Goal: Information Seeking & Learning: Learn about a topic

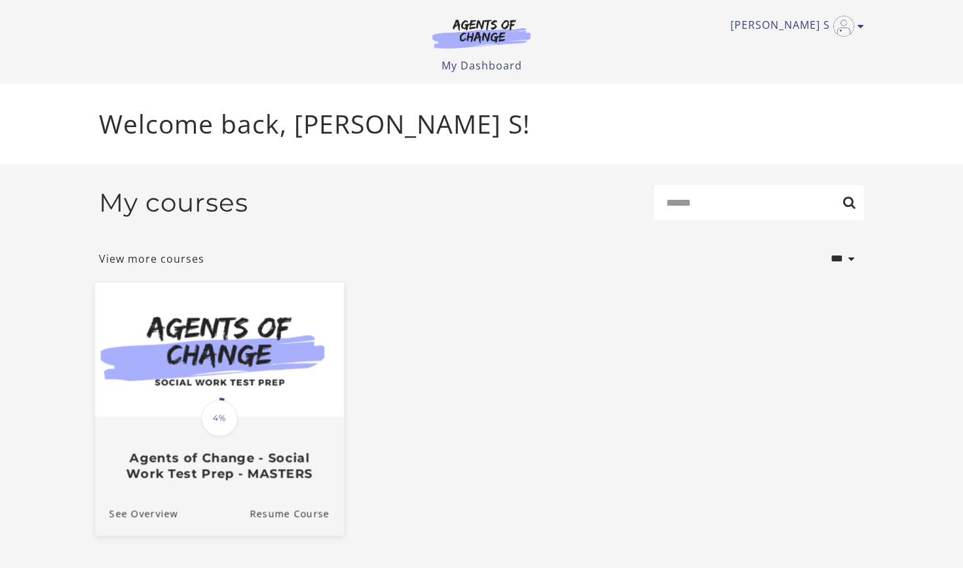
click at [227, 401] on span at bounding box center [219, 418] width 41 height 41
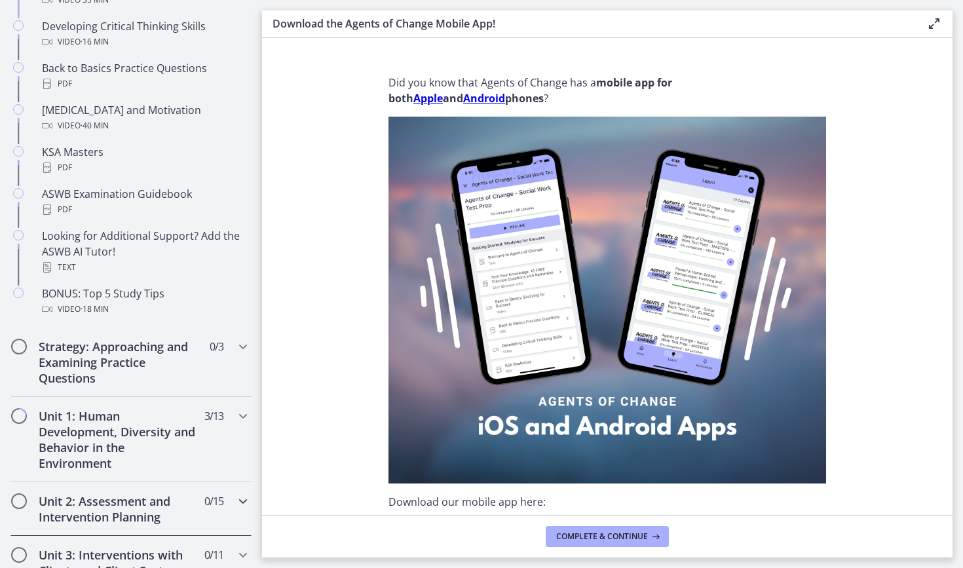
scroll to position [500, 0]
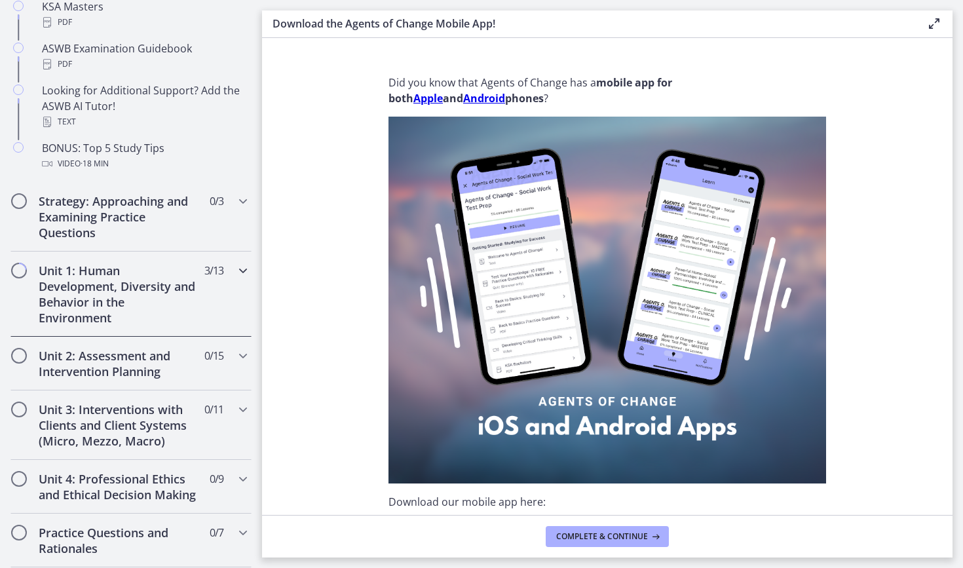
click at [28, 283] on div "Unit 1: Human Development, Diversity and Behavior in the Environment 3 / 13 Com…" at bounding box center [130, 294] width 241 height 85
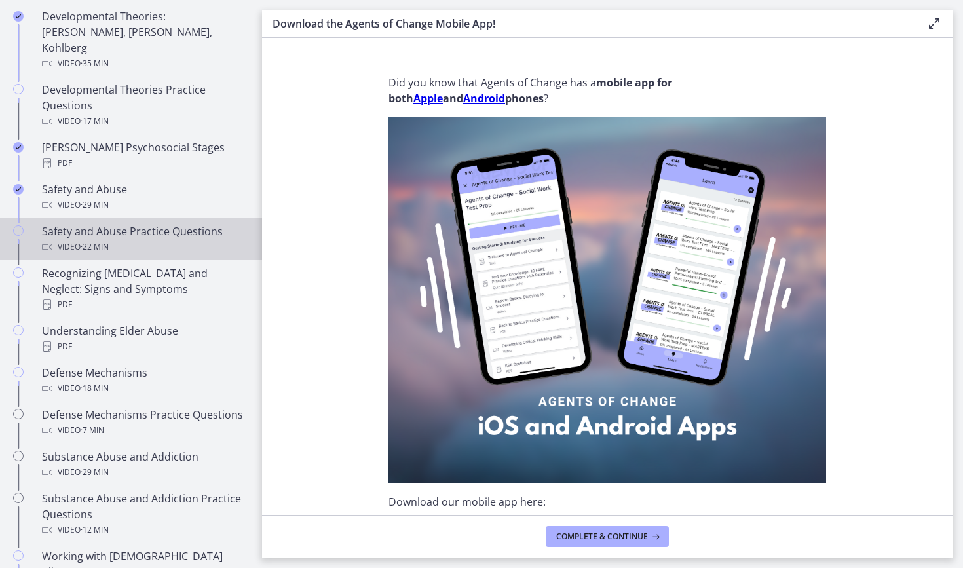
scroll to position [456, 0]
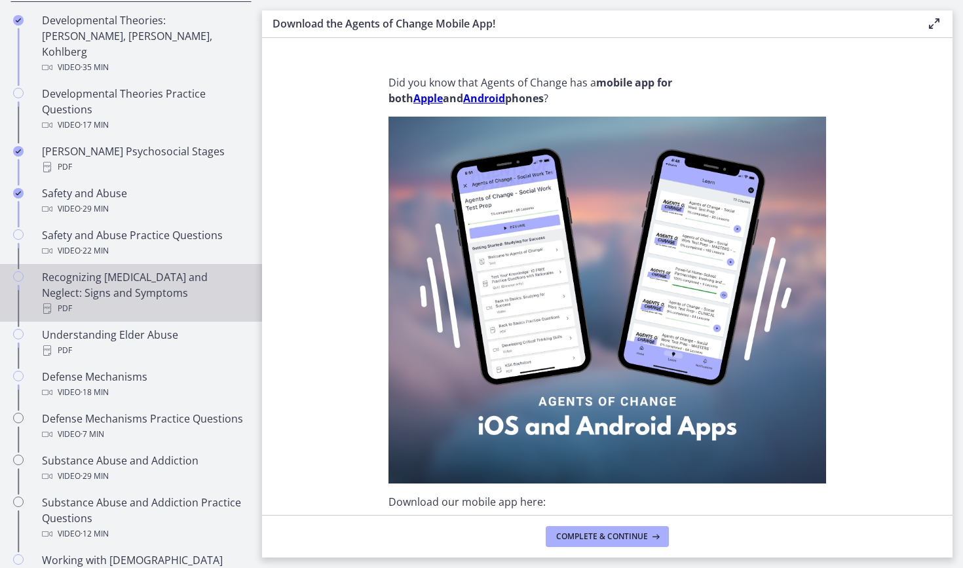
click at [176, 274] on div "Recognizing Child Abuse and Neglect: Signs and Symptoms PDF" at bounding box center [144, 292] width 204 height 47
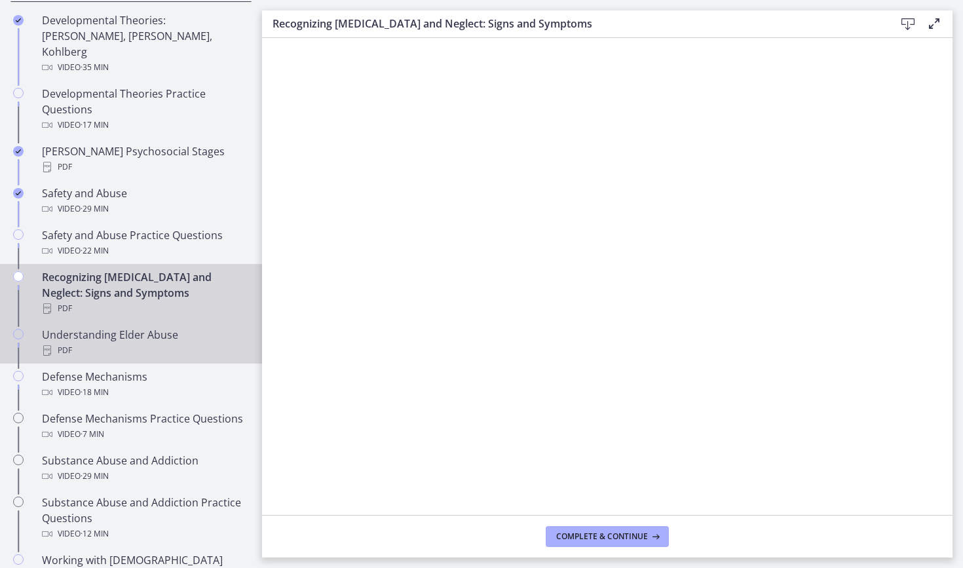
click at [170, 327] on div "Understanding Elder Abuse PDF" at bounding box center [144, 342] width 204 height 31
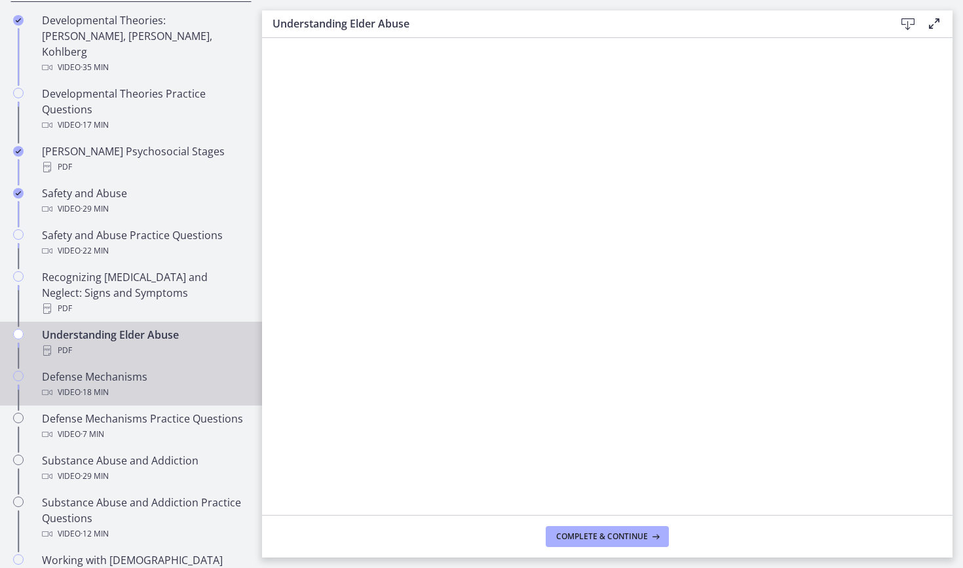
click at [168, 369] on div "Defense Mechanisms Video · 18 min" at bounding box center [144, 384] width 204 height 31
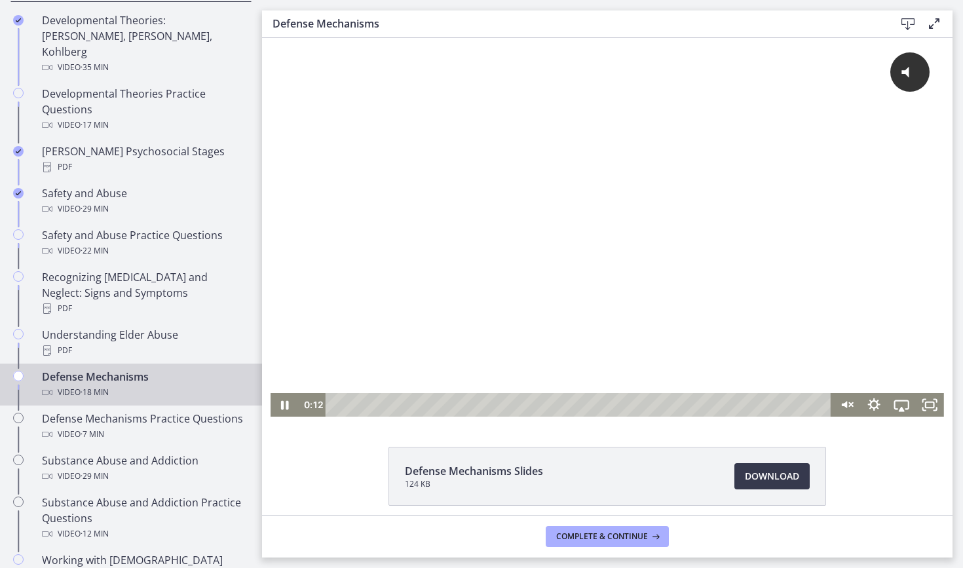
click at [341, 405] on div "Playbar" at bounding box center [580, 405] width 489 height 24
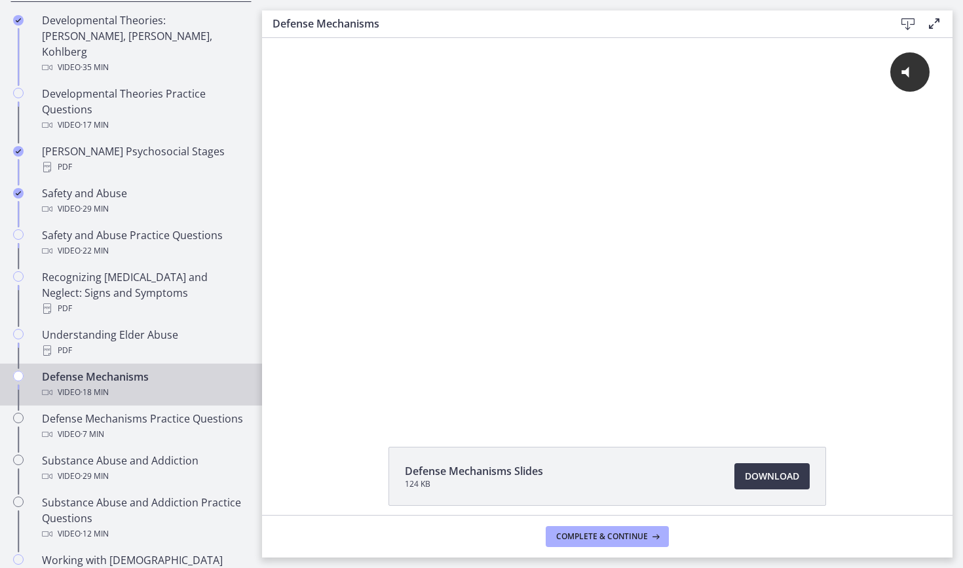
click at [268, 401] on div "Click for sound @keyframes VOLUME_SMALL_WAVE_FLASH { 0% { opacity: 0; } 33% { o…" at bounding box center [607, 227] width 690 height 379
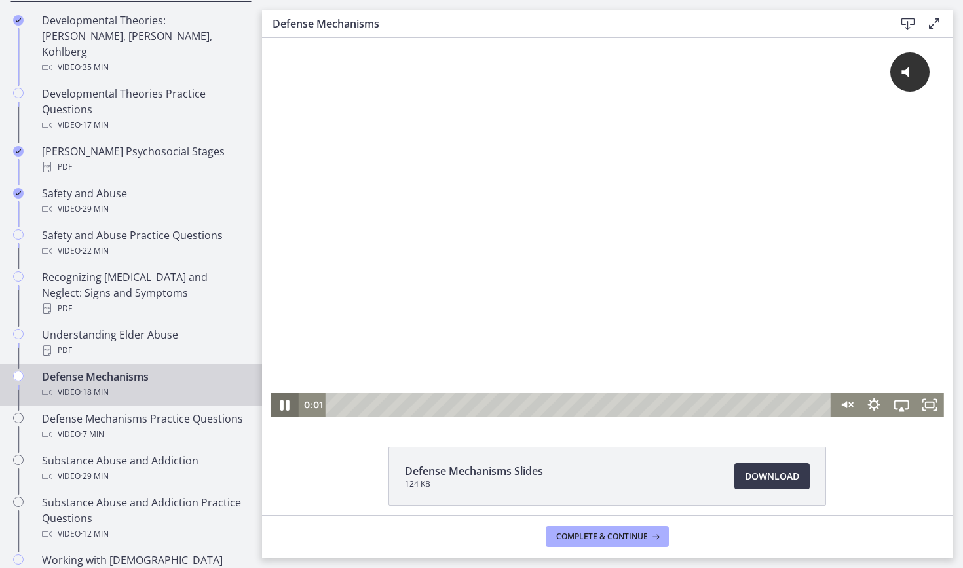
click at [285, 402] on icon "Pause" at bounding box center [284, 404] width 33 height 28
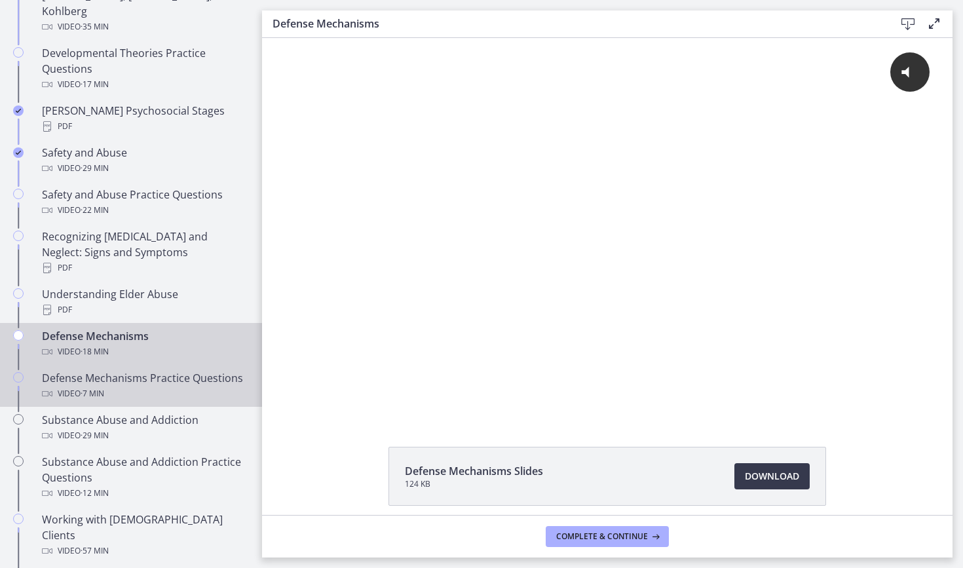
scroll to position [502, 0]
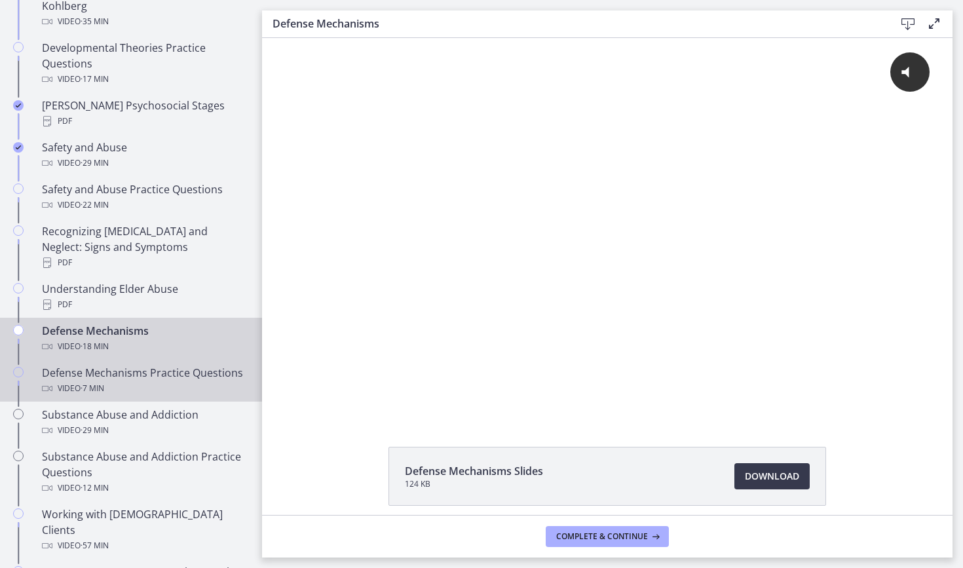
click at [156, 381] on div "Video · 7 min" at bounding box center [144, 389] width 204 height 16
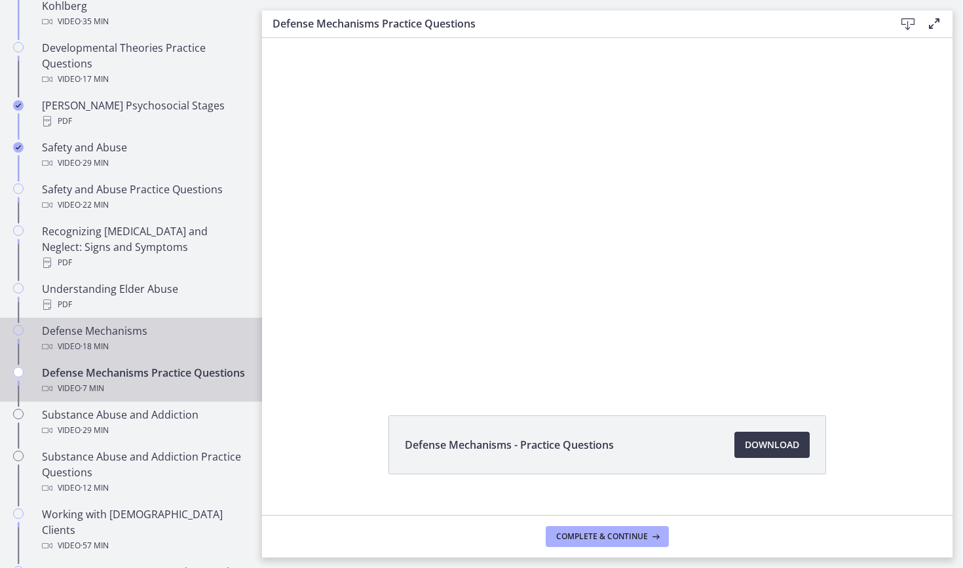
click at [155, 339] on div "Video · 18 min" at bounding box center [144, 347] width 204 height 16
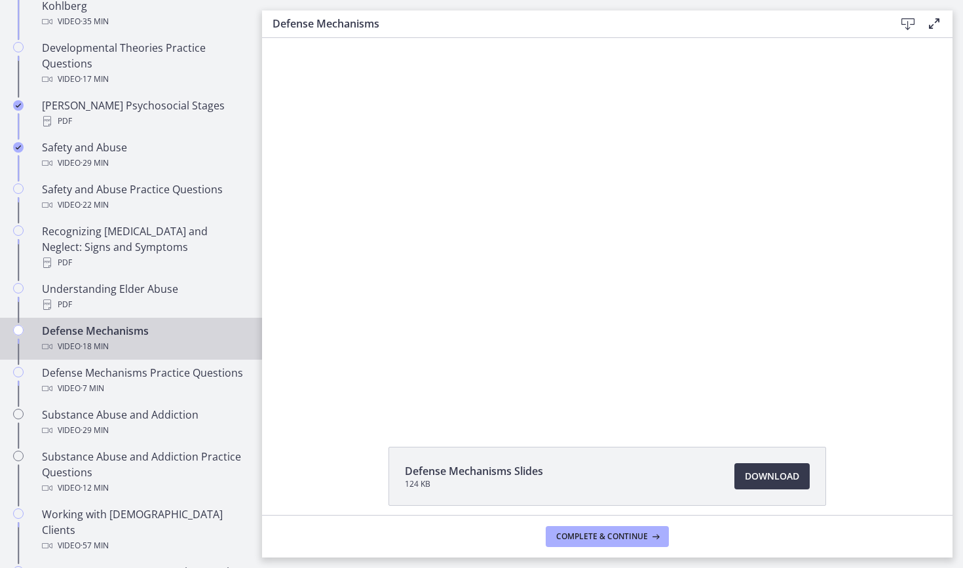
click at [364, 261] on div at bounding box center [606, 227] width 673 height 379
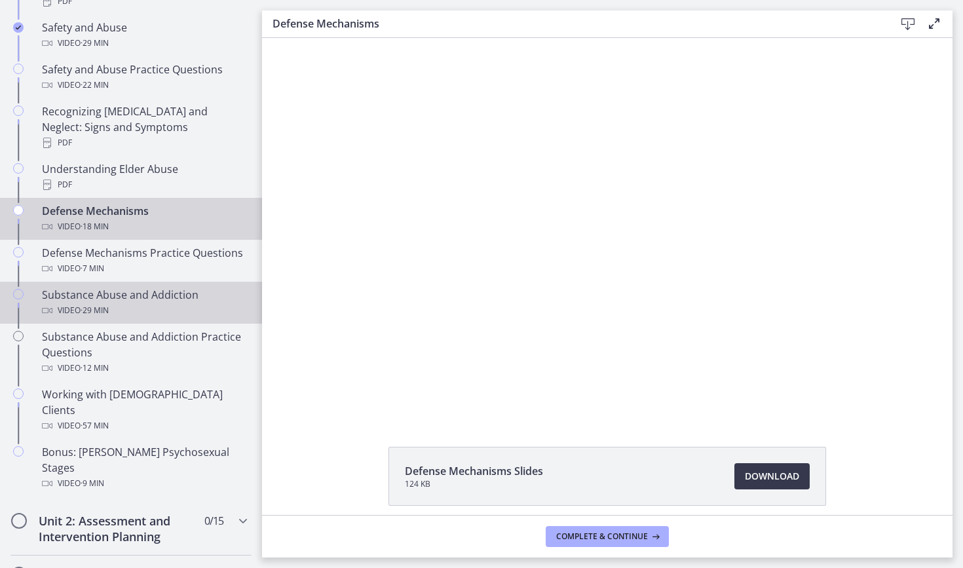
scroll to position [625, 0]
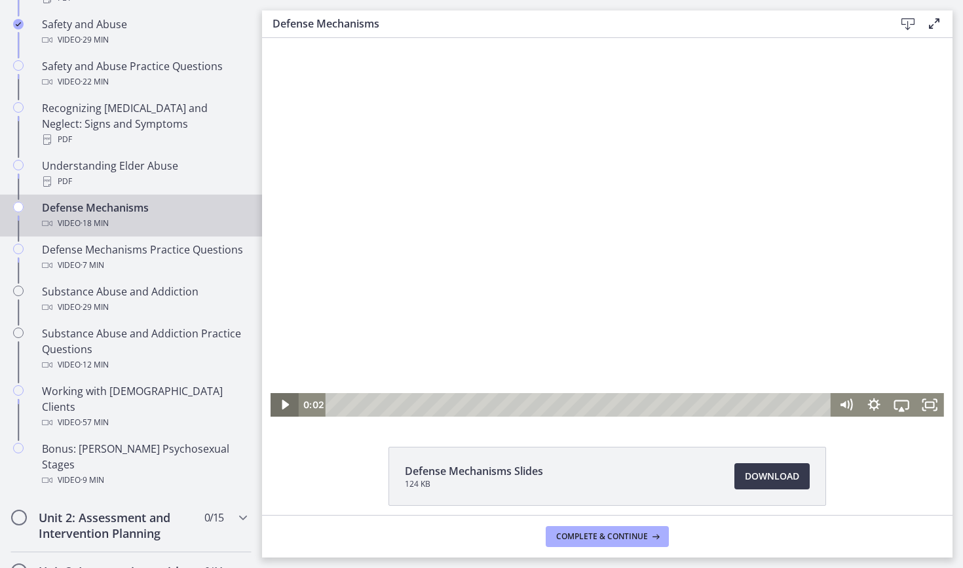
click at [290, 409] on icon "Play Video" at bounding box center [286, 405] width 28 height 24
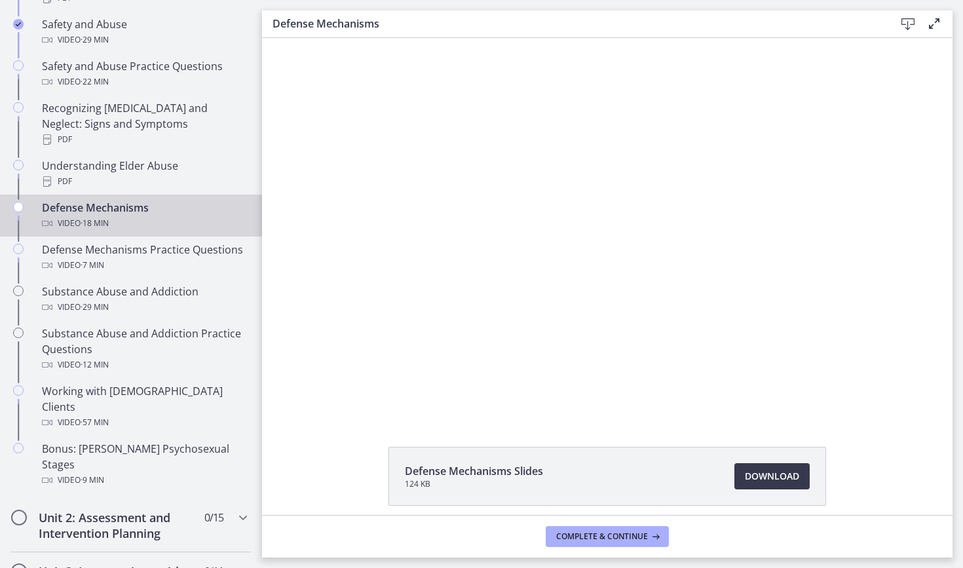
click at [339, 314] on div at bounding box center [606, 227] width 673 height 379
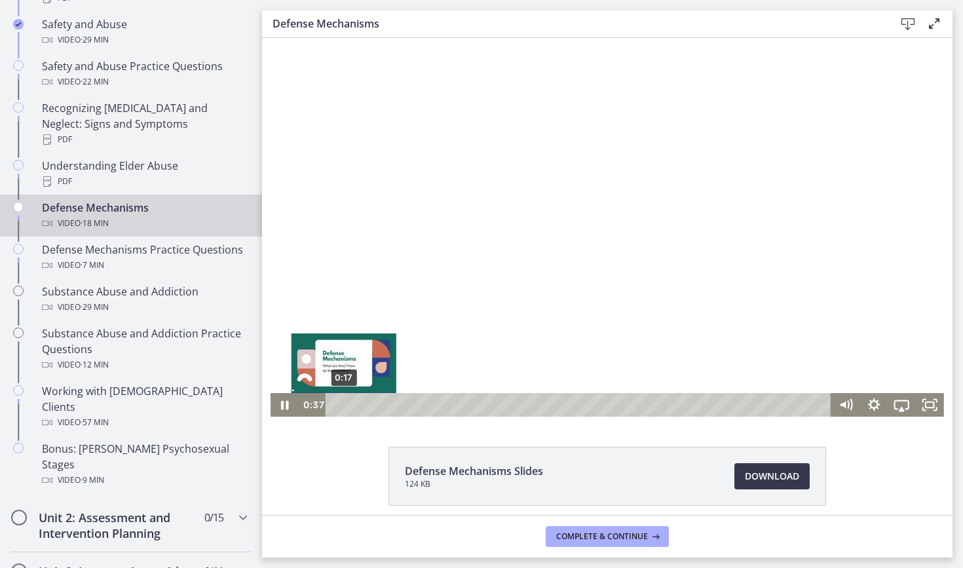
click at [344, 403] on div "0:17" at bounding box center [580, 405] width 489 height 24
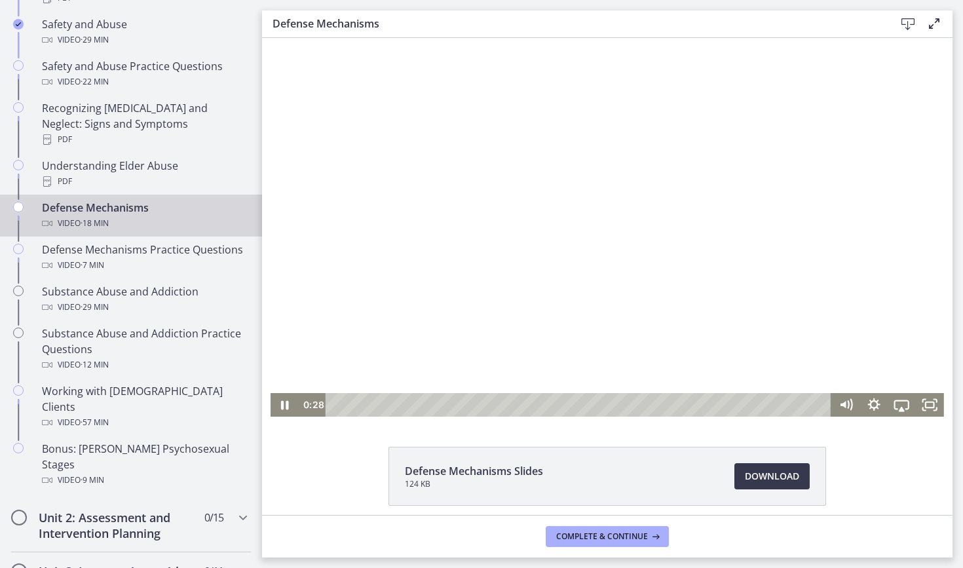
click at [387, 314] on div at bounding box center [606, 227] width 673 height 379
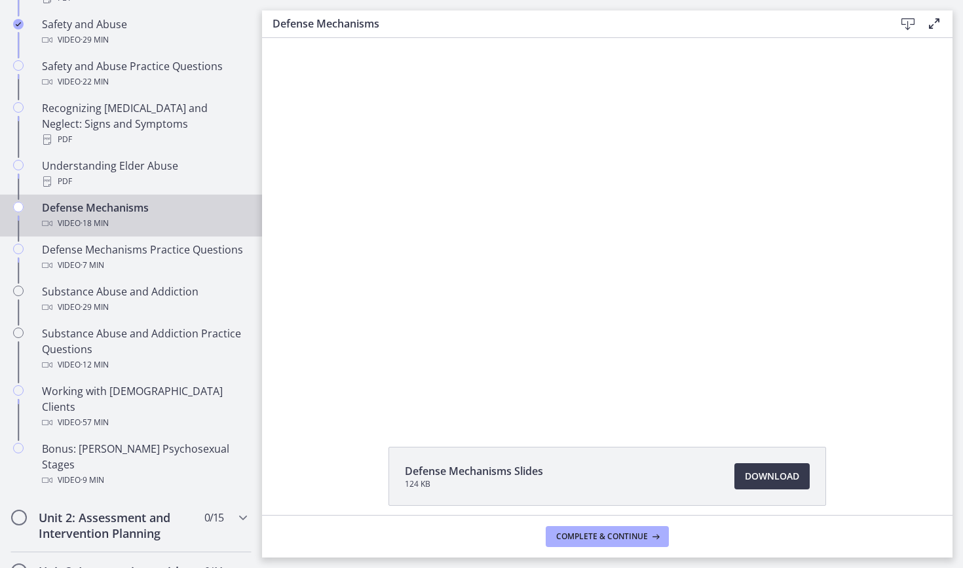
click at [270, 38] on button "Play Video: ctgmo8leb9sc72ose380.mp4" at bounding box center [270, 38] width 1 height 1
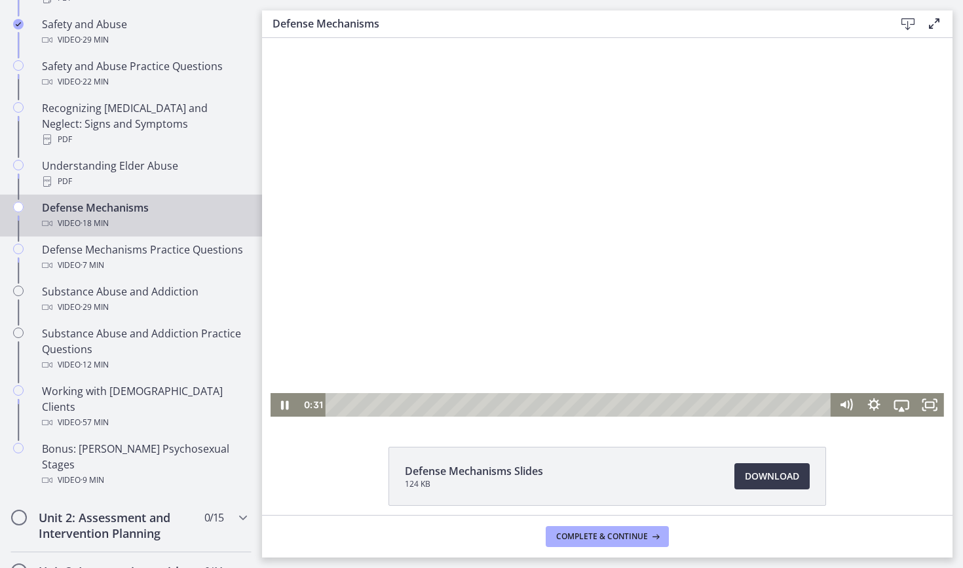
click at [270, 38] on button "Pause: ctgmo8leb9sc72ose380.mp4" at bounding box center [270, 38] width 1 height 1
click at [270, 38] on button "Play Video: ctgmo8leb9sc72ose380.mp4" at bounding box center [270, 38] width 1 height 1
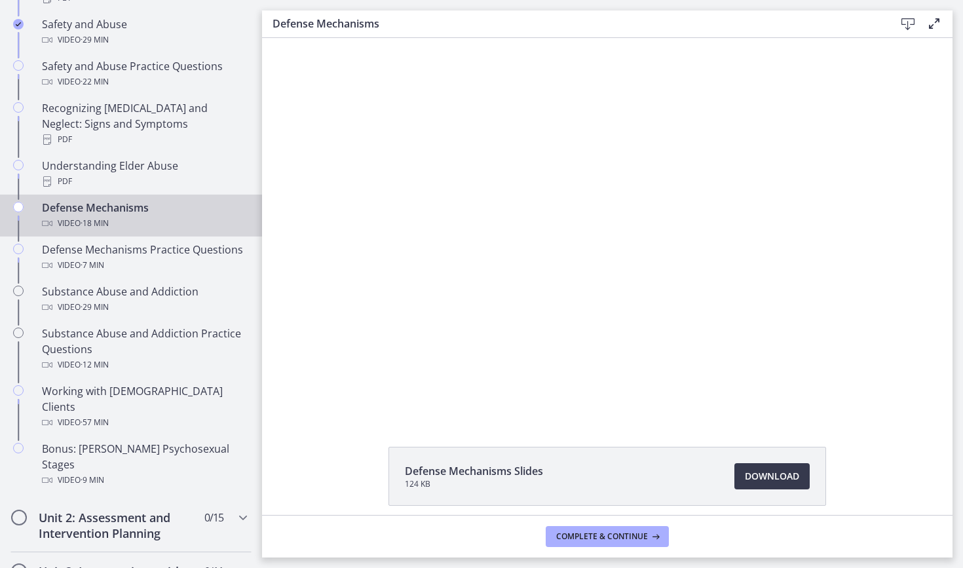
click at [270, 38] on button "Pause: ctgmo8leb9sc72ose380.mp4" at bounding box center [270, 38] width 1 height 1
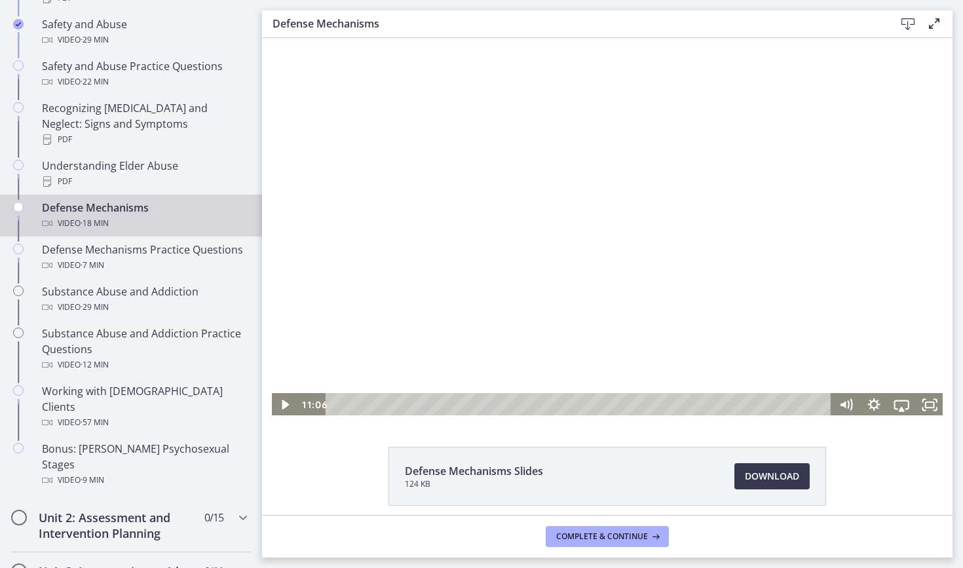
click at [270, 38] on button "Play Video: ctgmo8leb9sc72ose380.mp4" at bounding box center [270, 38] width 1 height 1
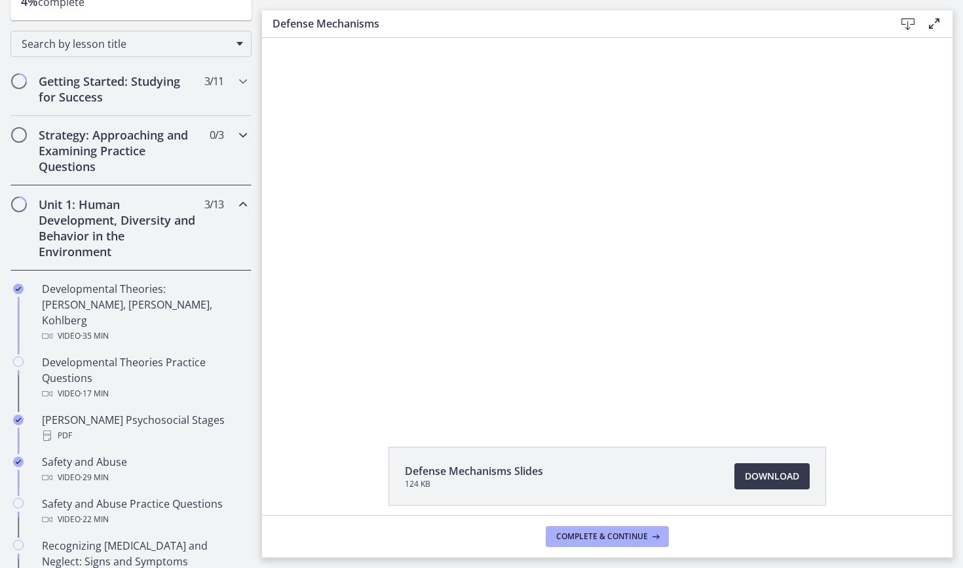
click at [189, 153] on h2 "Strategy: Approaching and Examining Practice Questions" at bounding box center [119, 150] width 160 height 47
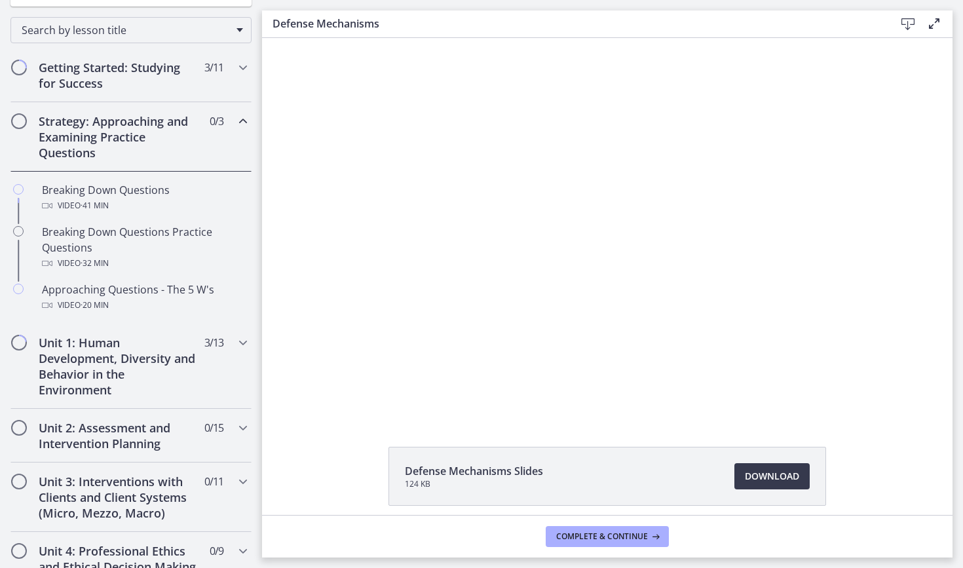
scroll to position [202, 0]
click at [162, 129] on h2 "Strategy: Approaching and Examining Practice Questions" at bounding box center [119, 135] width 160 height 47
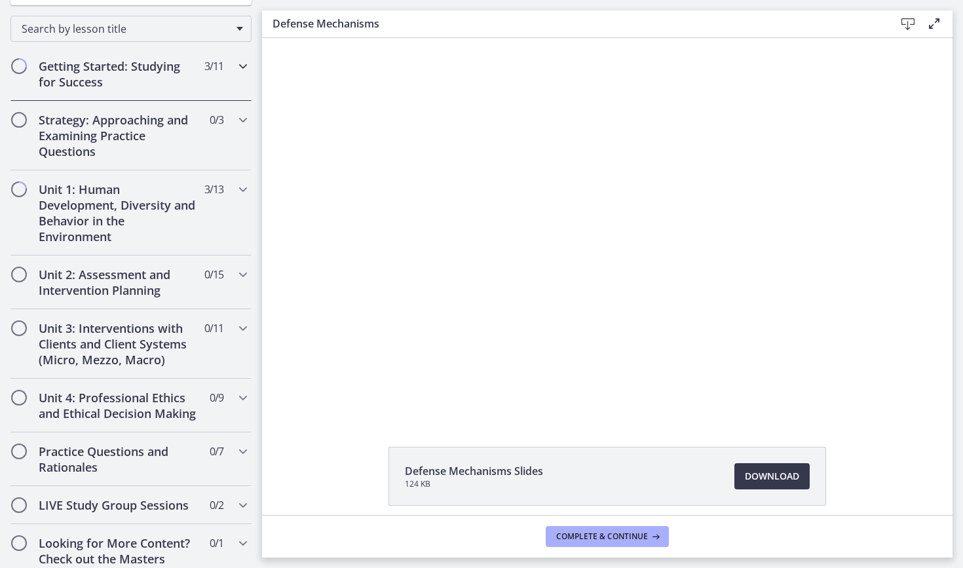
click at [164, 91] on div "Getting Started: Studying for Success 3 / 11 Completed" at bounding box center [130, 74] width 241 height 54
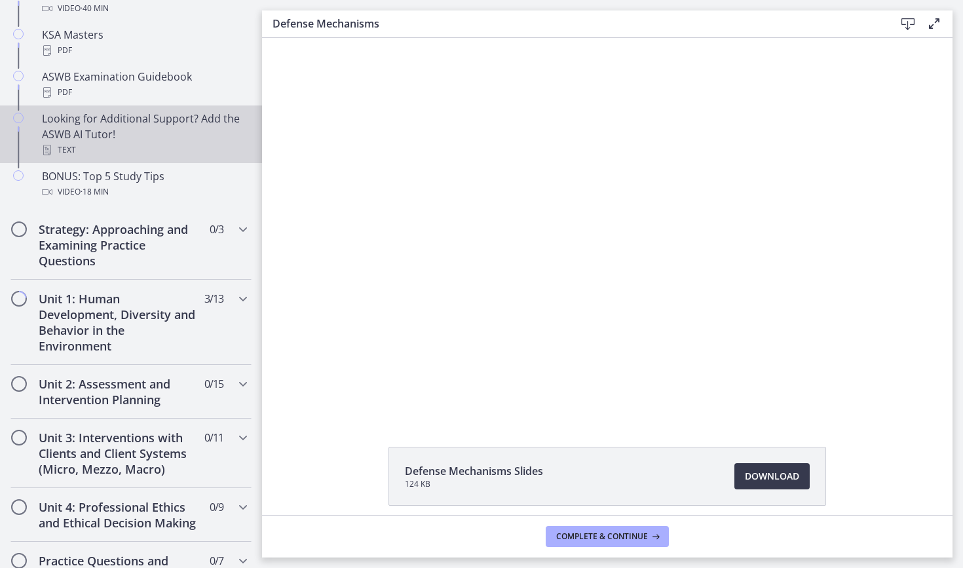
scroll to position [614, 0]
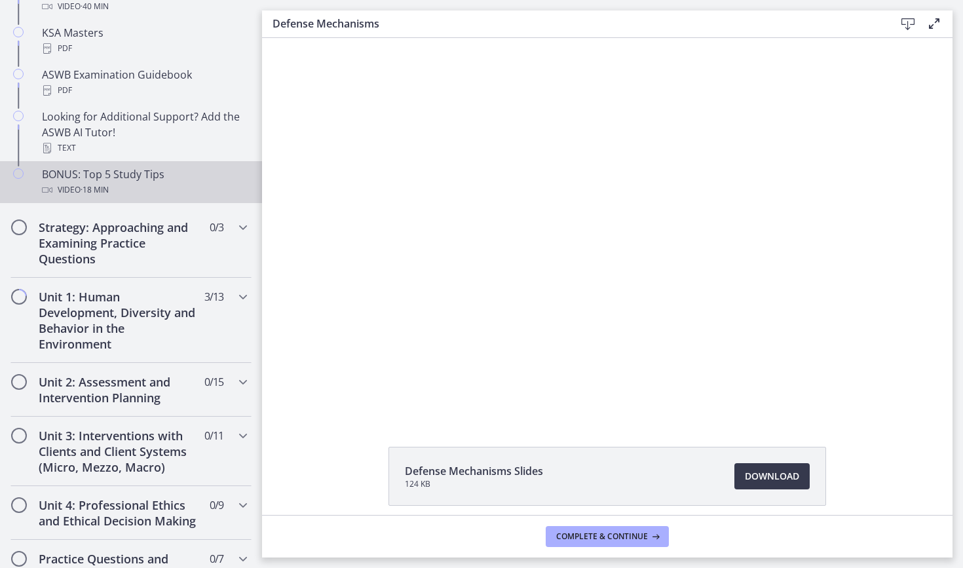
click at [81, 181] on div "BONUS: Top 5 Study Tips Video · 18 min" at bounding box center [144, 181] width 204 height 31
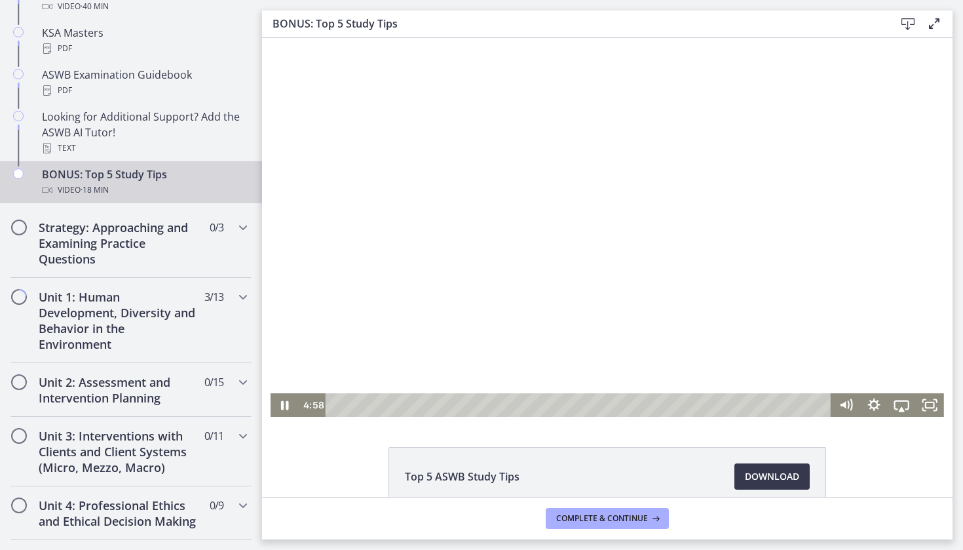
click at [348, 250] on div at bounding box center [606, 227] width 673 height 379
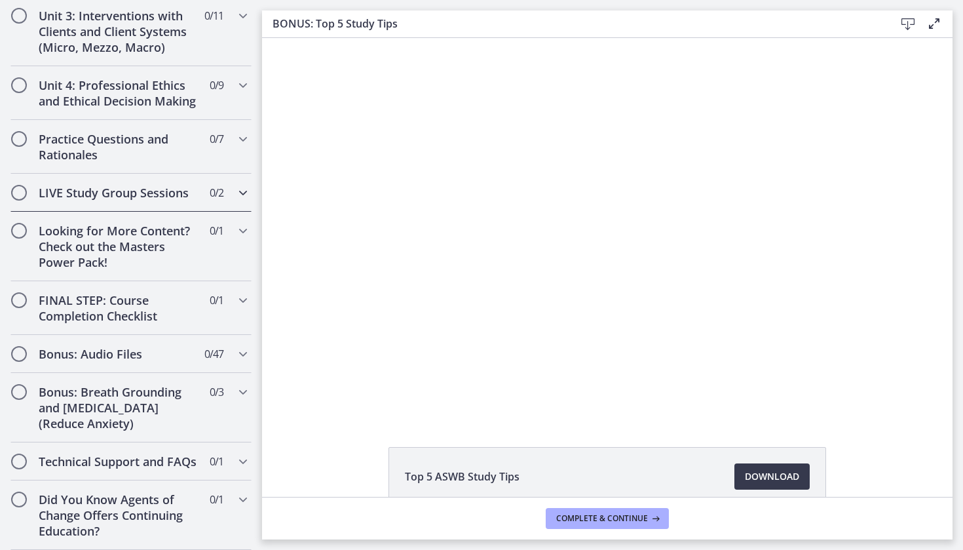
click at [132, 189] on h2 "LIVE Study Group Sessions" at bounding box center [119, 193] width 160 height 16
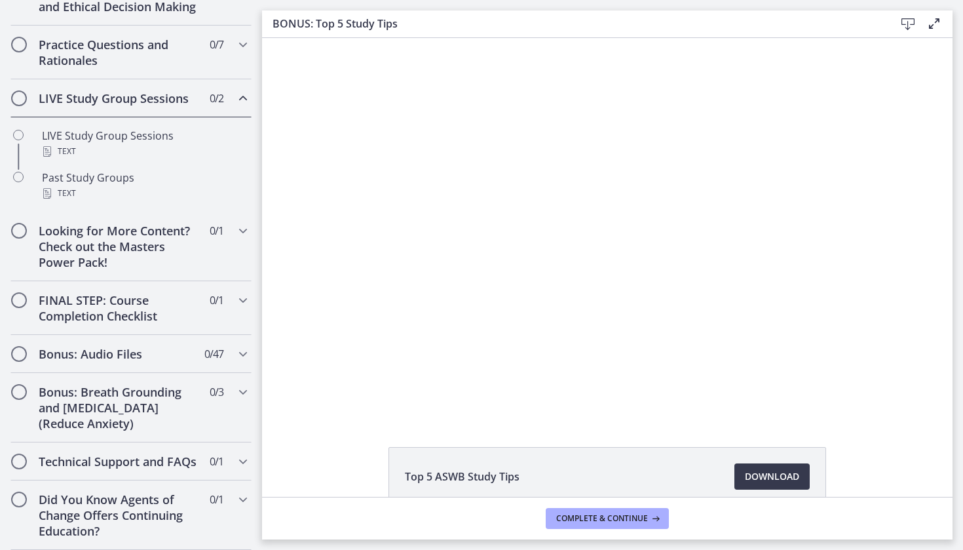
scroll to position [609, 0]
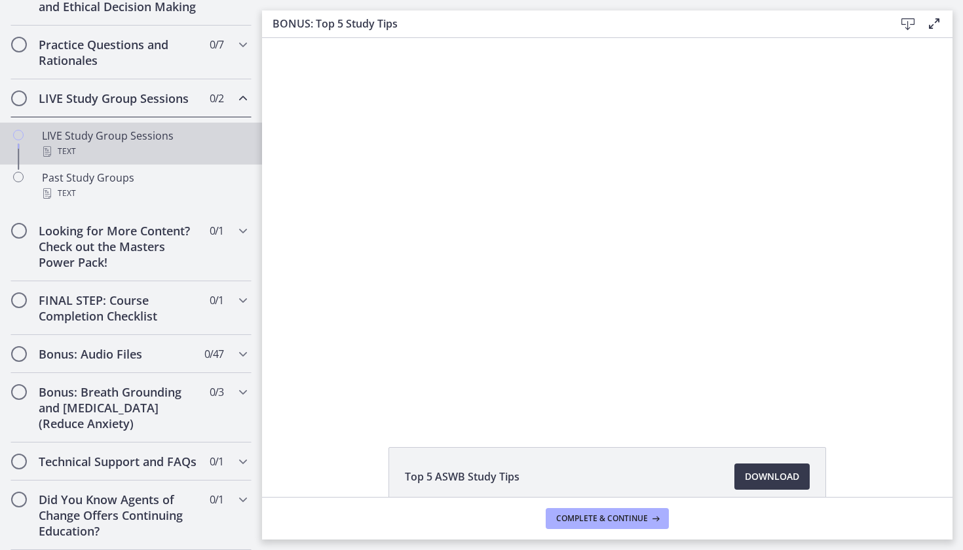
click at [123, 140] on div "LIVE Study Group Sessions Text" at bounding box center [144, 143] width 204 height 31
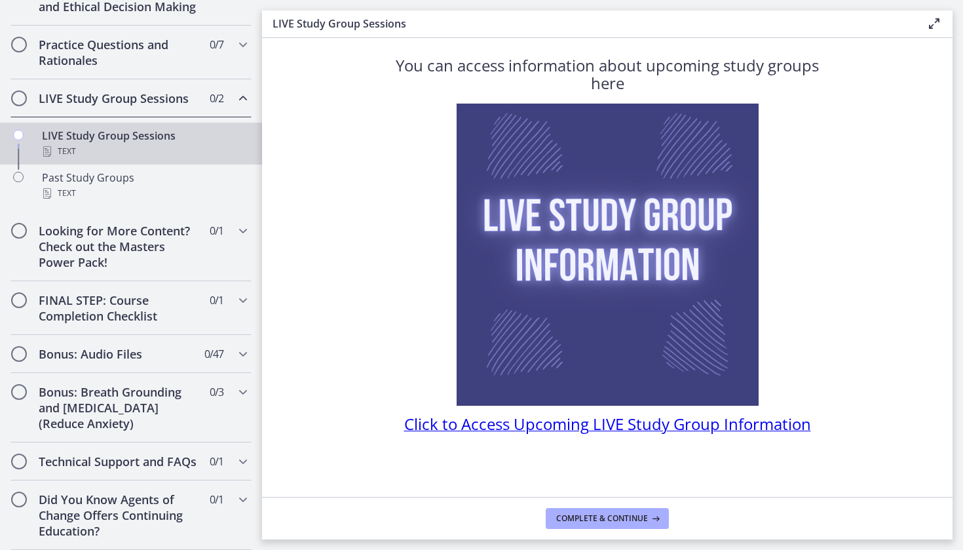
scroll to position [17, 0]
click at [601, 426] on span "Click to Access Upcoming LIVE Study Group Information" at bounding box center [607, 424] width 407 height 22
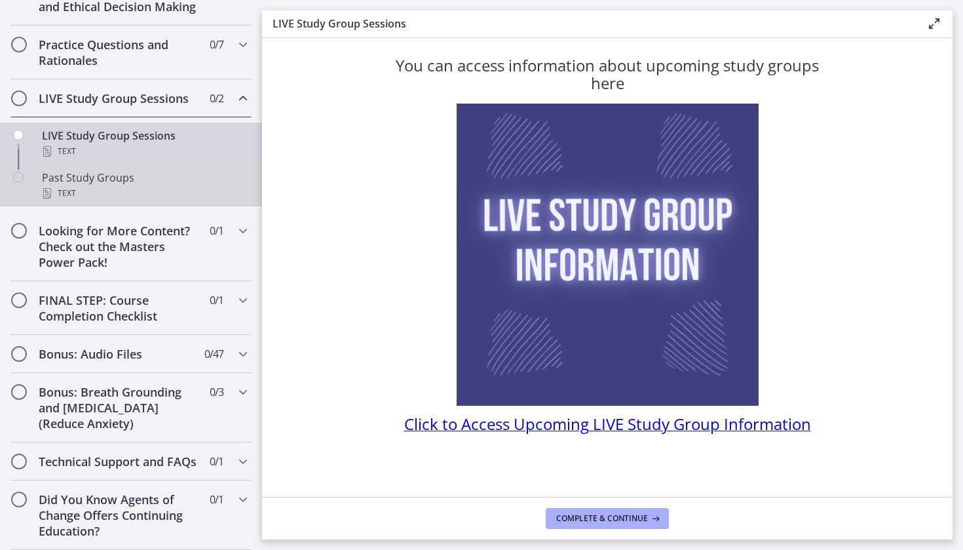
click at [127, 183] on div "Past Study Groups Text" at bounding box center [144, 185] width 204 height 31
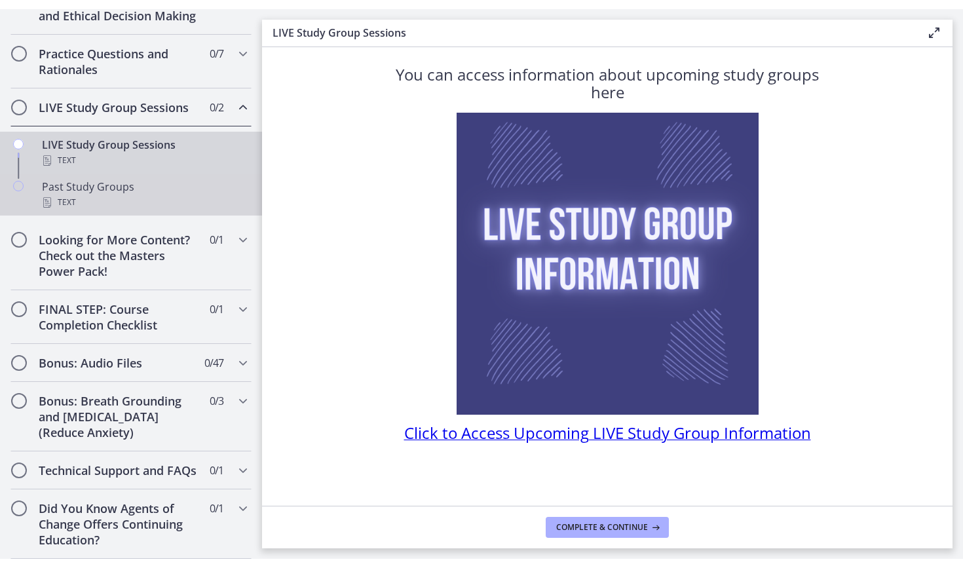
scroll to position [0, 0]
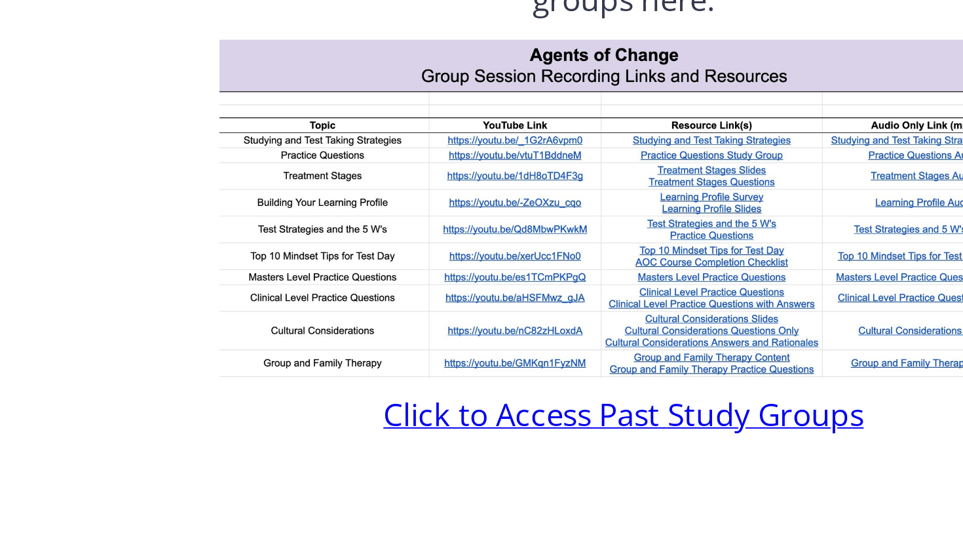
click at [485, 299] on span "Click to Access Past Study Groups" at bounding box center [607, 310] width 244 height 22
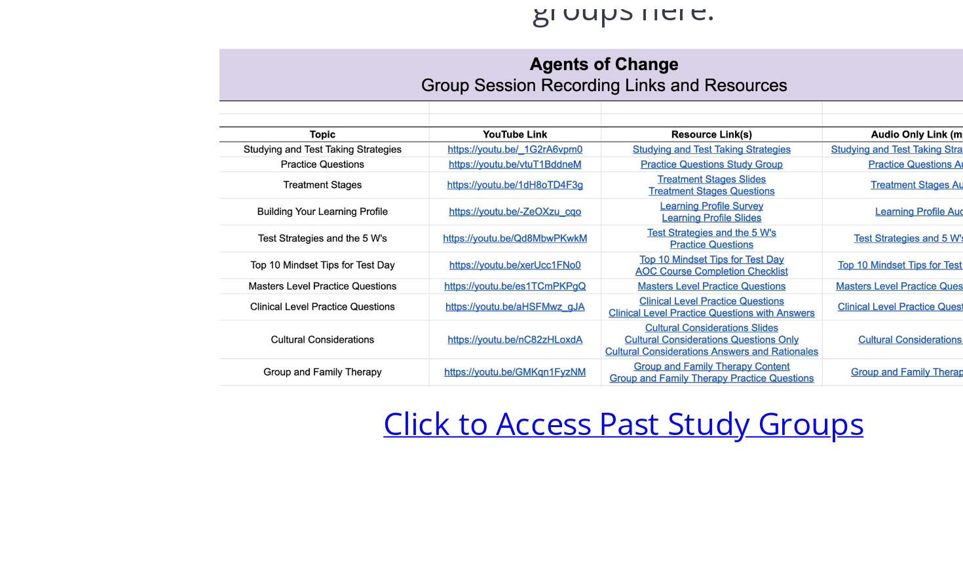
scroll to position [591, 0]
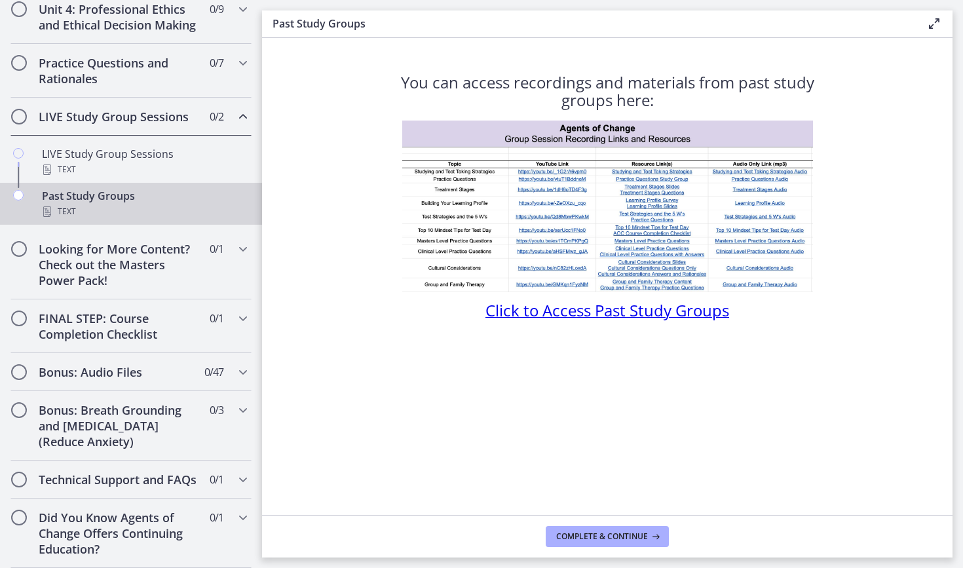
click at [223, 116] on span "0 / 2 Completed" at bounding box center [217, 117] width 14 height 16
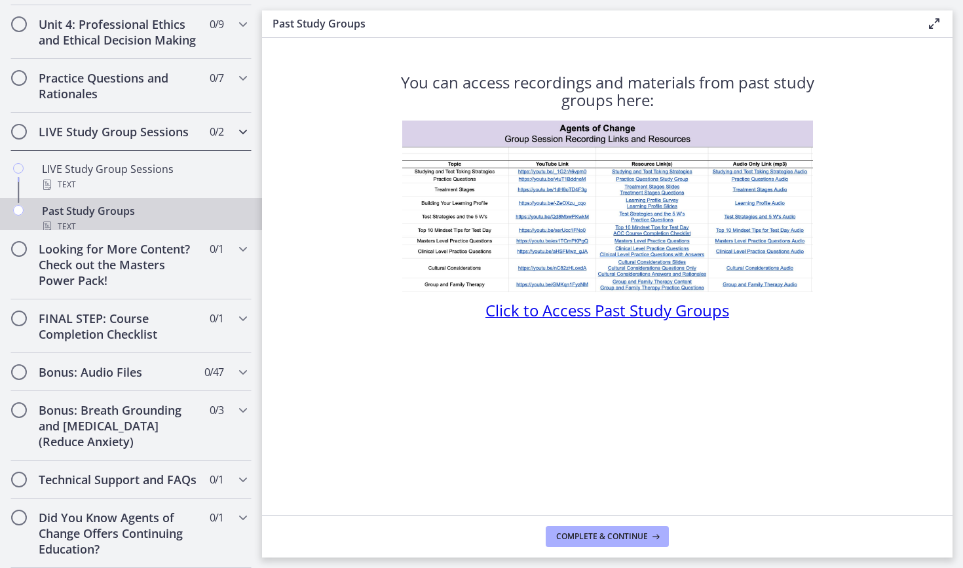
scroll to position [496, 0]
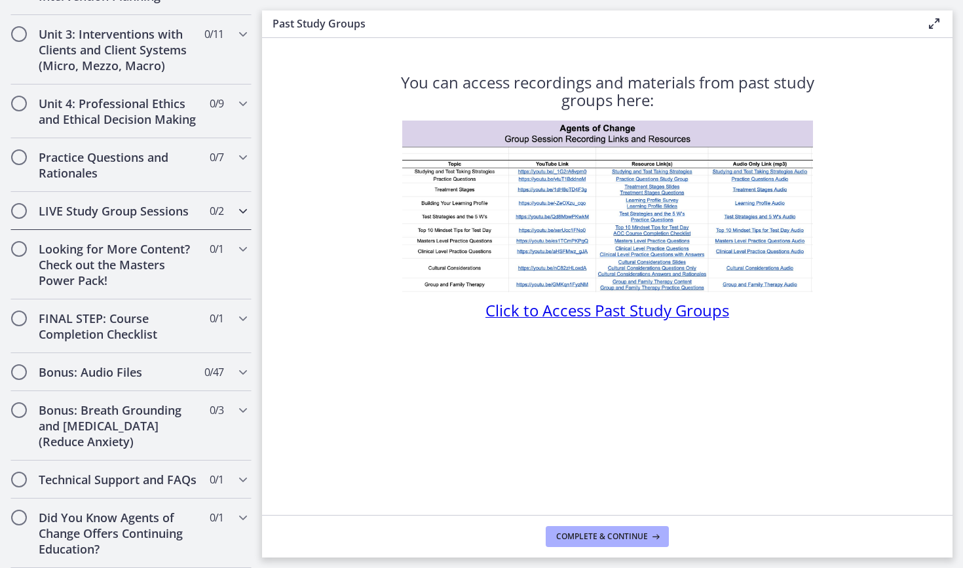
click at [192, 201] on div "LIVE Study Group Sessions 0 / 2 Completed" at bounding box center [130, 211] width 241 height 38
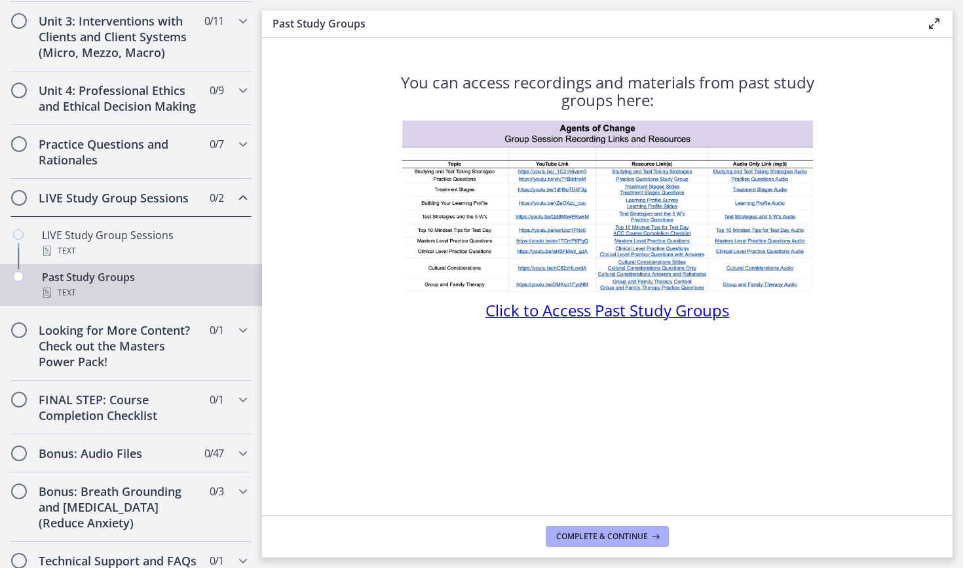
scroll to position [523, 0]
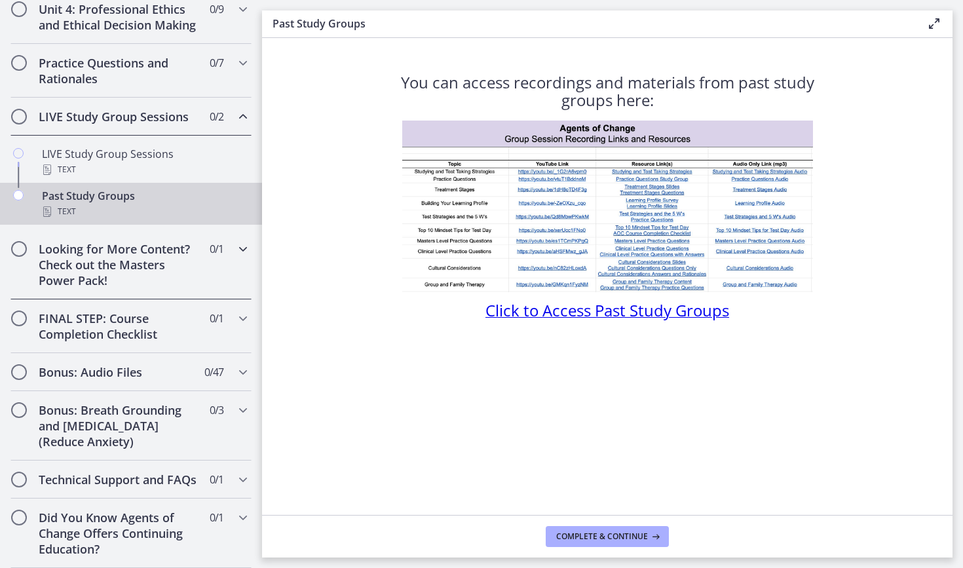
click at [195, 280] on h2 "Looking for More Content? Check out the Masters Power Pack!" at bounding box center [119, 264] width 160 height 47
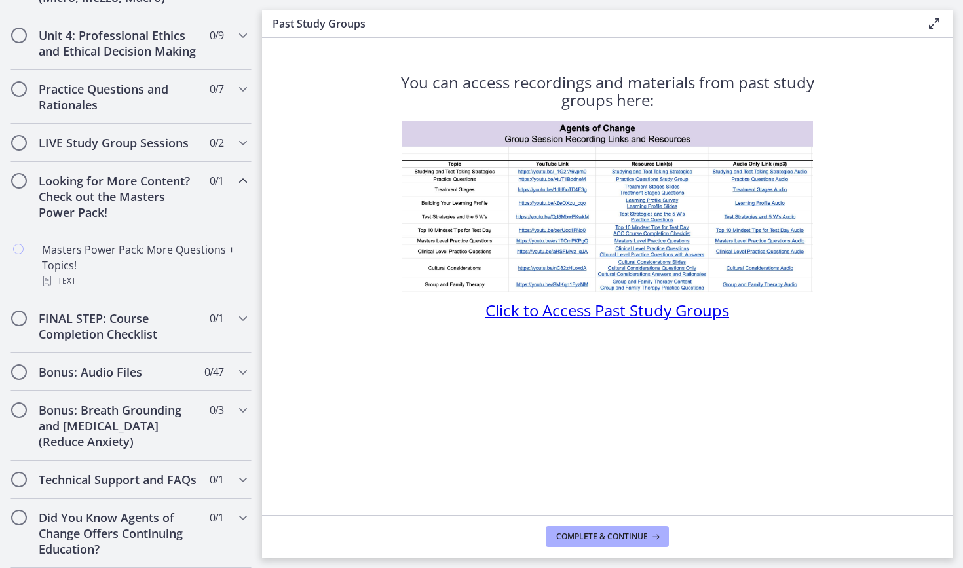
scroll to position [565, 0]
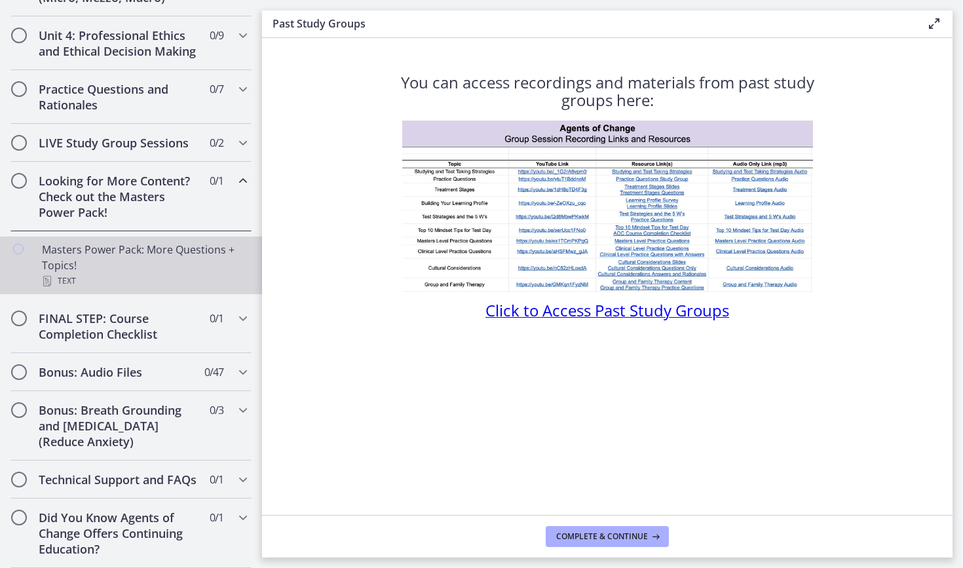
click at [195, 280] on div "Text" at bounding box center [144, 281] width 204 height 16
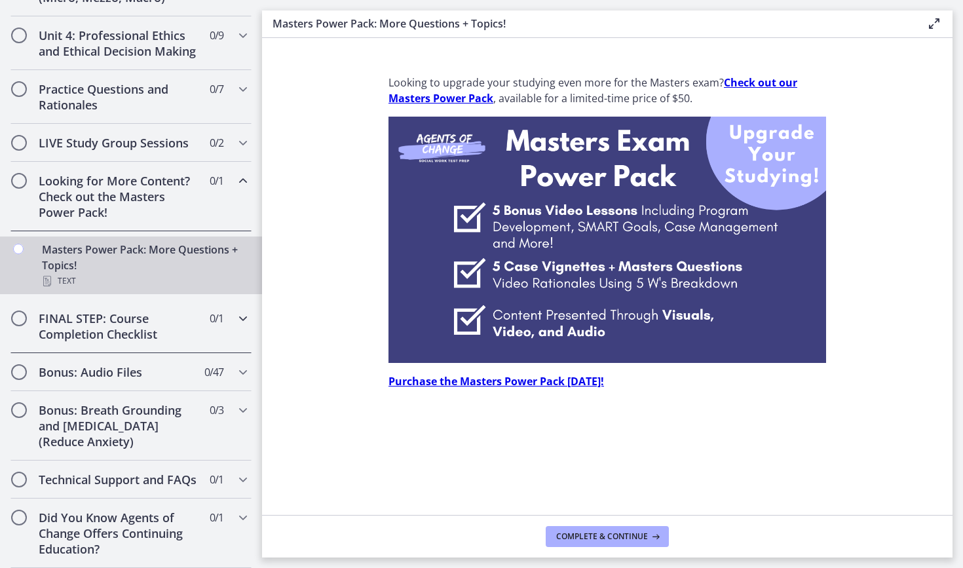
click at [183, 314] on h2 "FINAL STEP: Course Completion Checklist" at bounding box center [119, 325] width 160 height 31
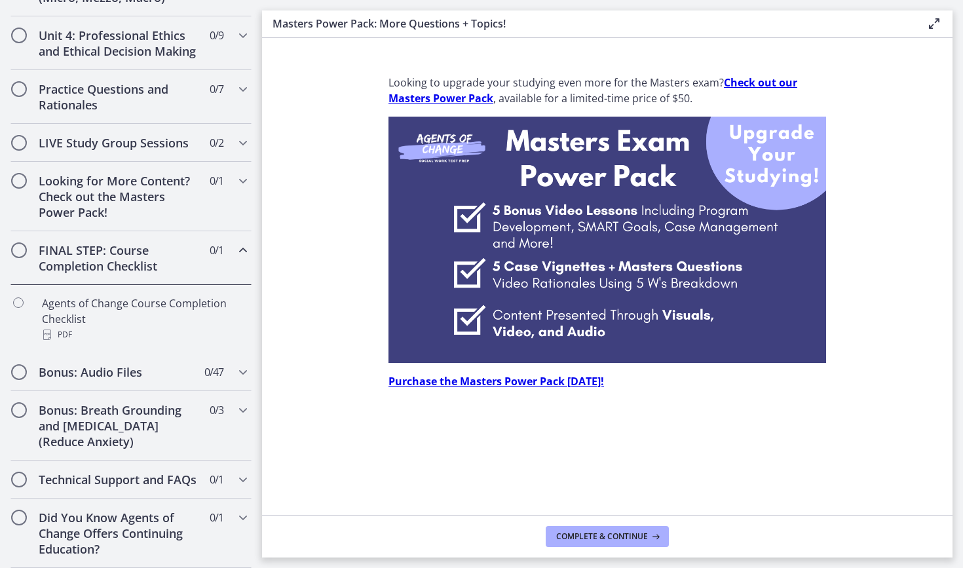
click at [183, 314] on div "Agents of Change Course Completion Checklist PDF" at bounding box center [144, 318] width 204 height 47
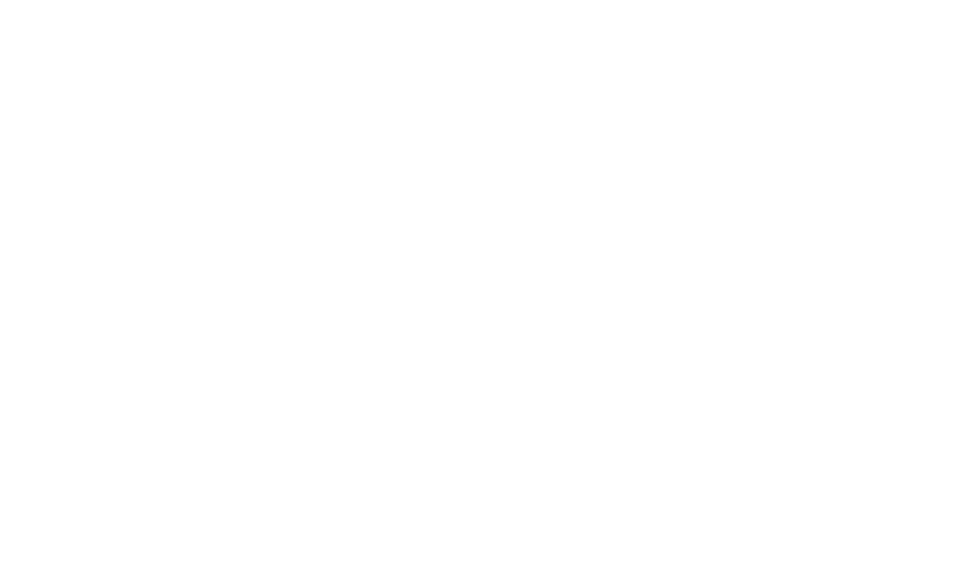
click at [591, 188] on body at bounding box center [481, 284] width 963 height 568
